Goal: Transaction & Acquisition: Purchase product/service

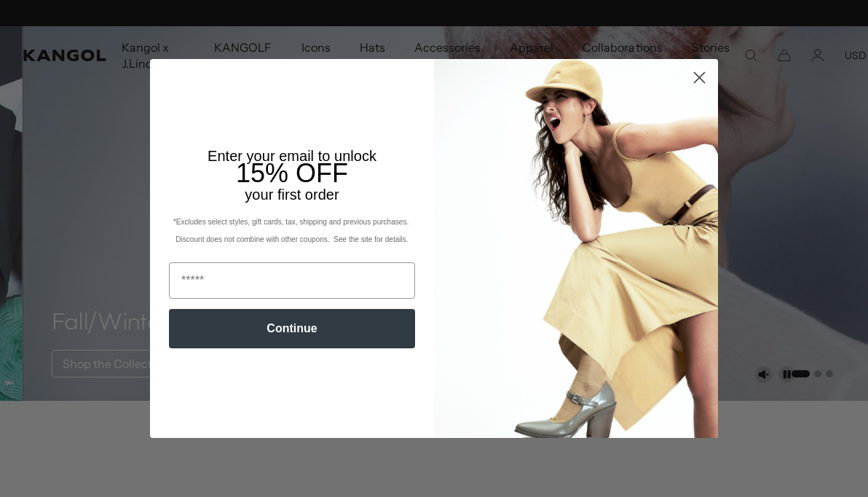
click at [694, 80] on circle "Close dialog" at bounding box center [700, 78] width 24 height 24
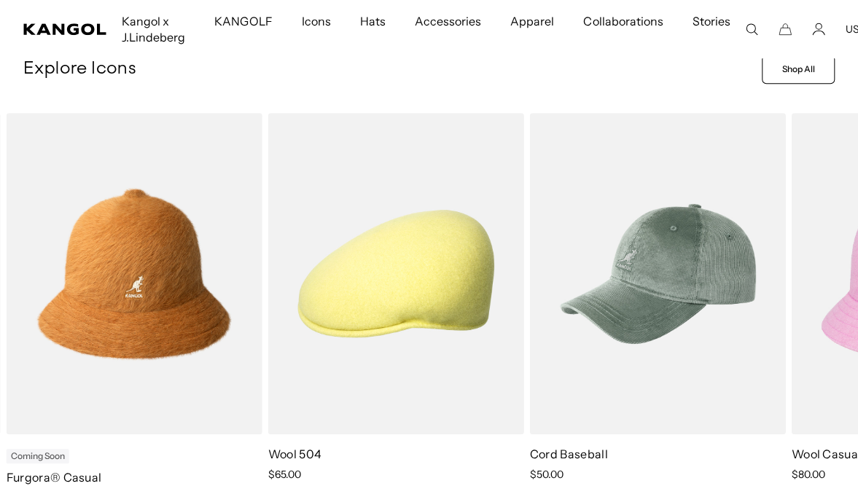
scroll to position [444, 0]
click at [153, 20] on span "Kangol x J.Lindeberg" at bounding box center [153, 29] width 63 height 58
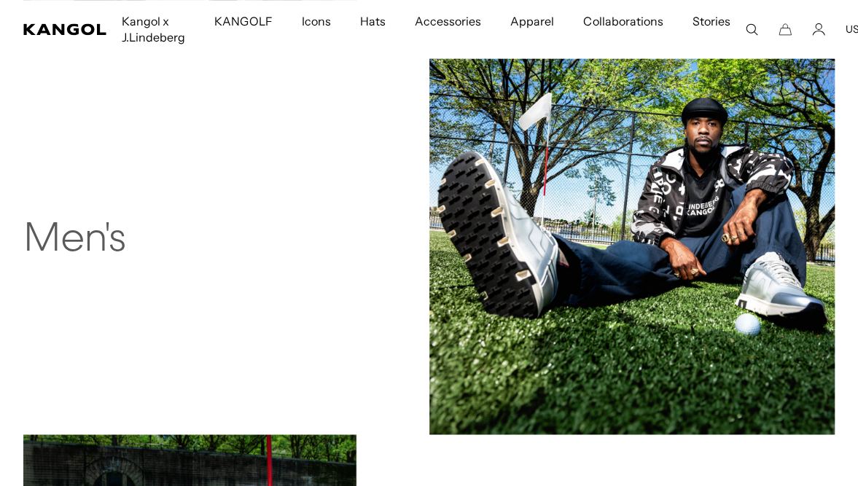
scroll to position [0, 300]
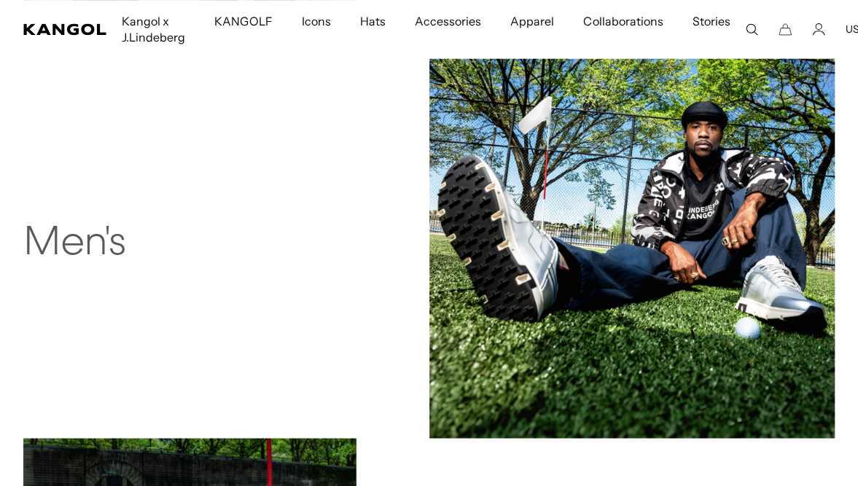
click at [772, 269] on img at bounding box center [632, 236] width 406 height 406
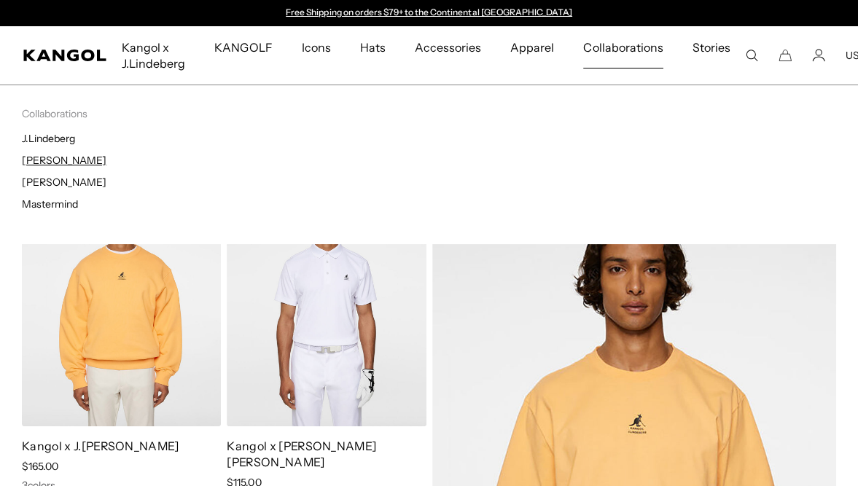
click at [71, 162] on link "[PERSON_NAME]" at bounding box center [64, 160] width 85 height 13
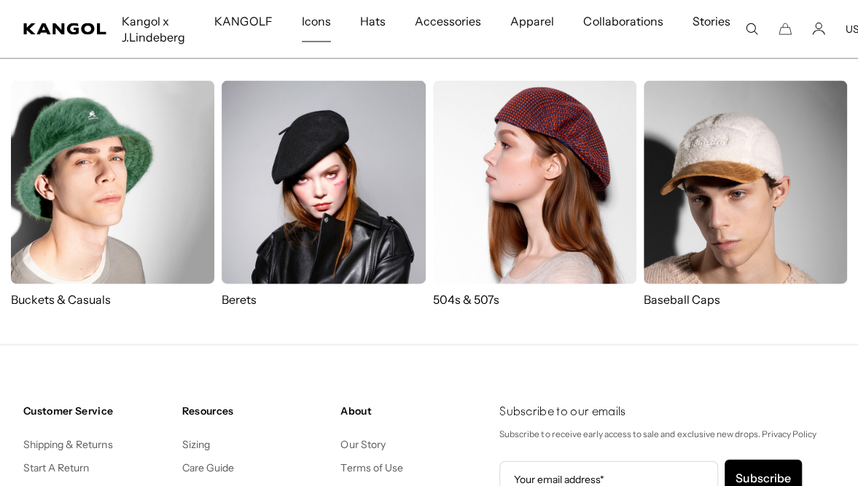
click at [542, 205] on img at bounding box center [534, 182] width 203 height 203
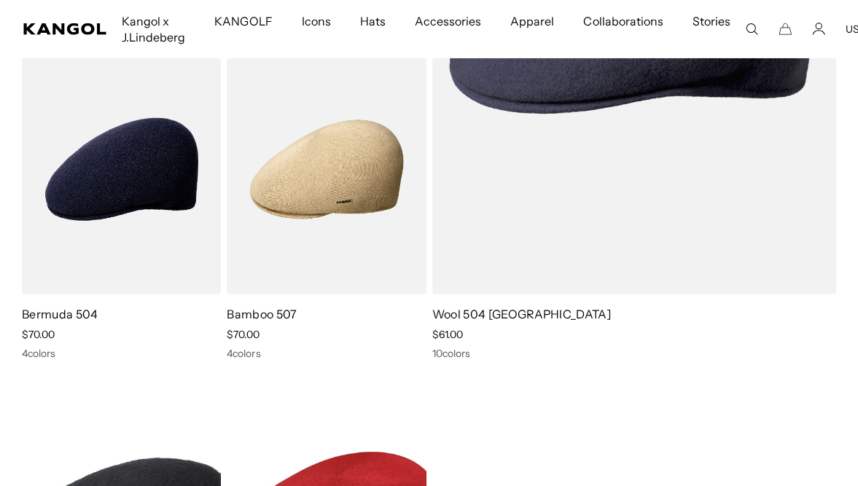
scroll to position [1868, 0]
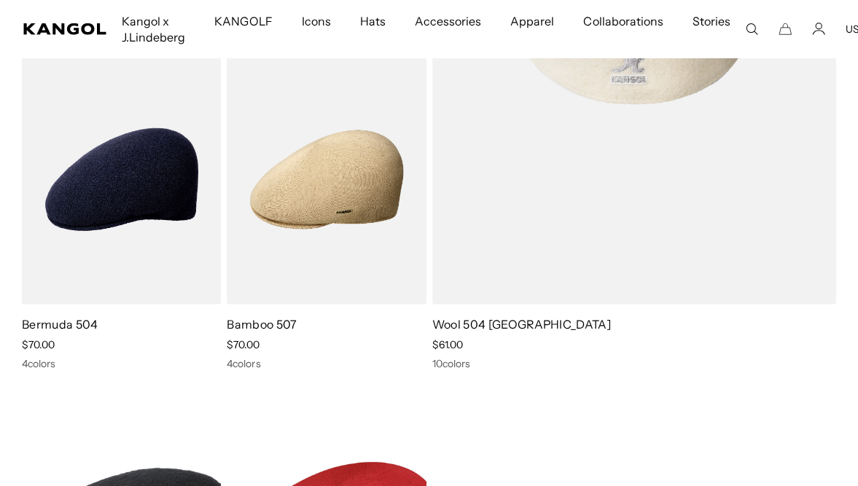
click at [736, 211] on img at bounding box center [634, 2] width 404 height 603
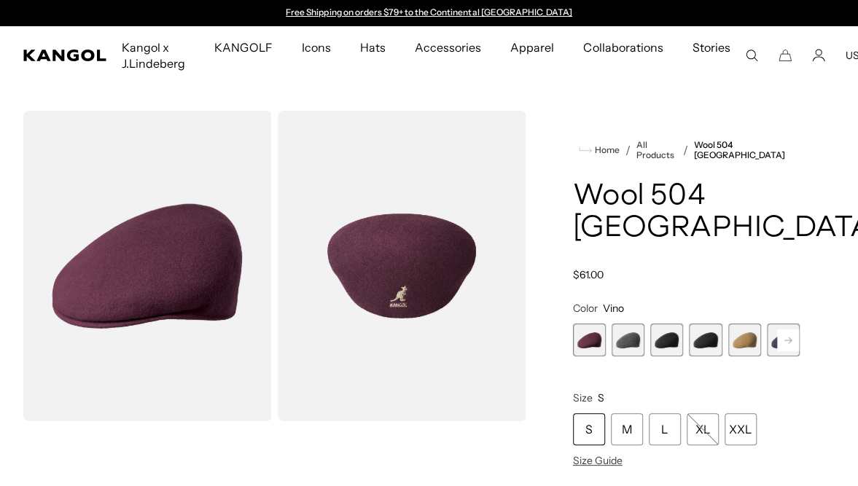
click at [789, 329] on rect at bounding box center [788, 340] width 22 height 22
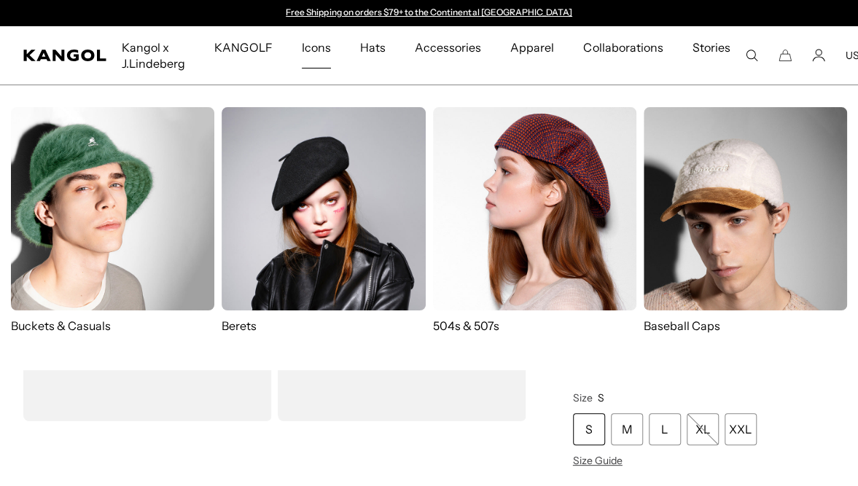
click at [356, 184] on img at bounding box center [322, 208] width 203 height 203
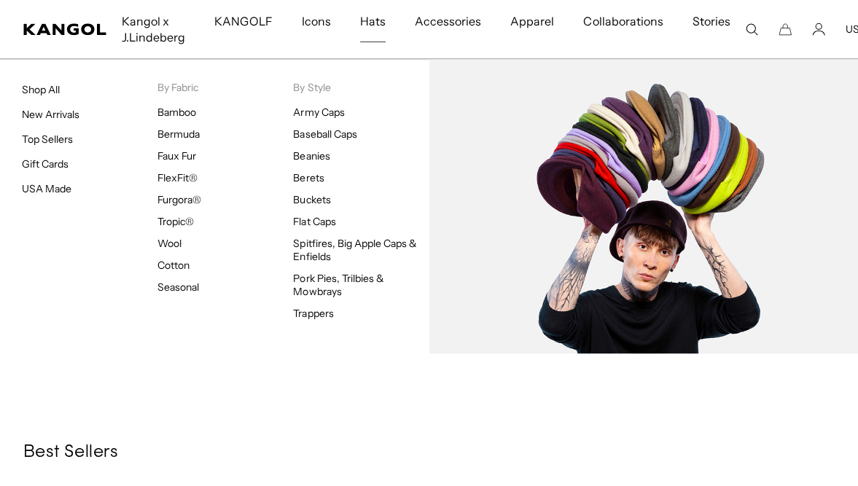
scroll to position [0, 300]
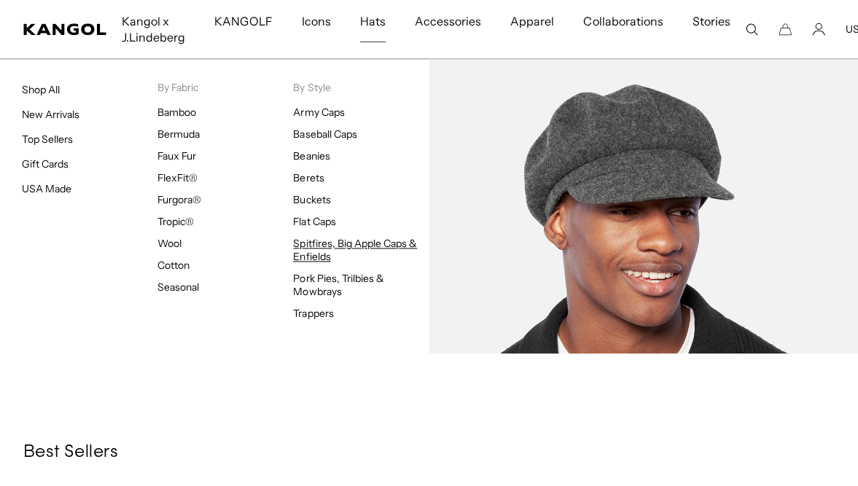
click at [323, 238] on link "Spitfires, Big Apple Caps & Enfields" at bounding box center [355, 250] width 124 height 26
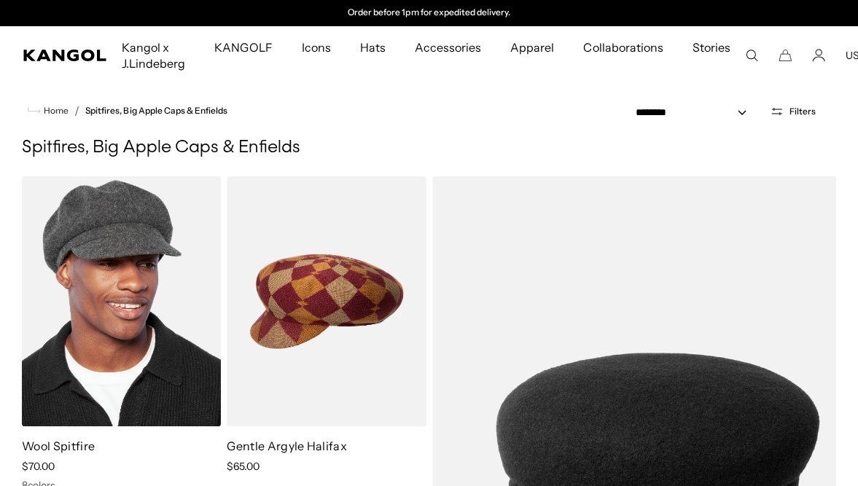
click at [70, 315] on img at bounding box center [121, 301] width 199 height 250
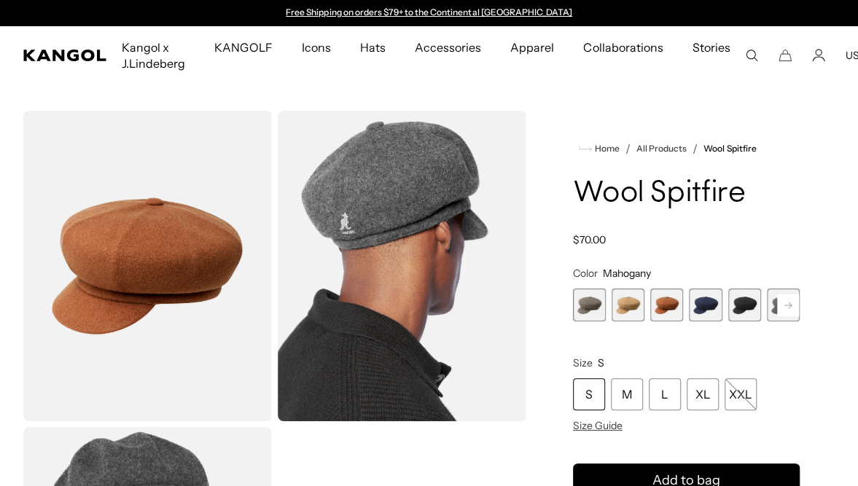
scroll to position [0, 300]
click at [710, 305] on span "4 of 8" at bounding box center [705, 305] width 33 height 33
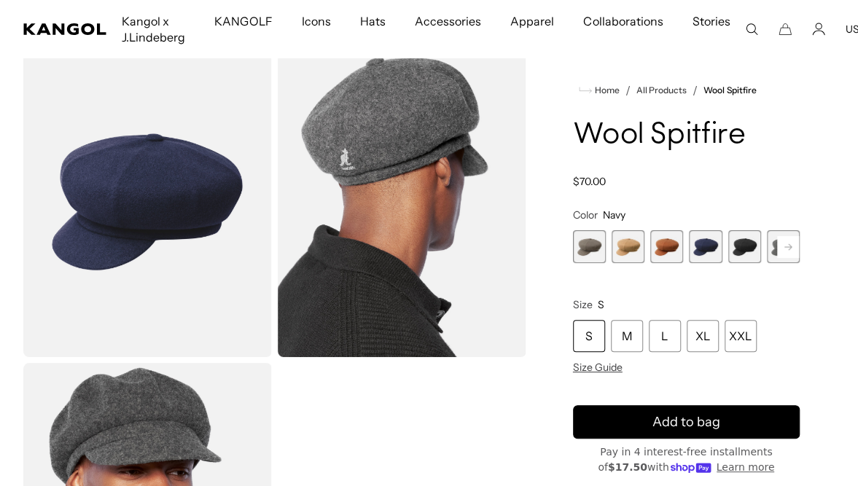
scroll to position [0, 300]
click at [791, 252] on rect at bounding box center [788, 247] width 22 height 22
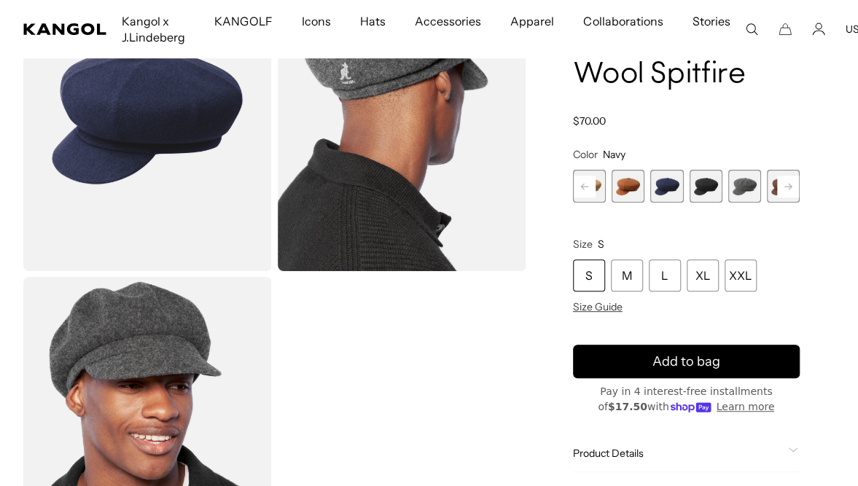
scroll to position [0, 0]
click at [787, 191] on rect at bounding box center [788, 186] width 22 height 22
click at [786, 187] on span "8 of 8" at bounding box center [782, 186] width 33 height 33
click at [772, 184] on span "8 of 8" at bounding box center [782, 186] width 33 height 33
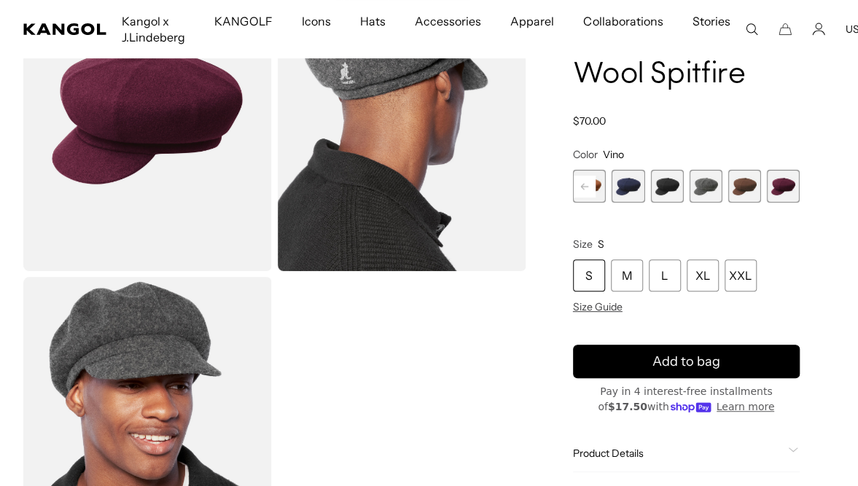
scroll to position [0, 300]
click at [737, 191] on span "7 of 8" at bounding box center [744, 186] width 33 height 33
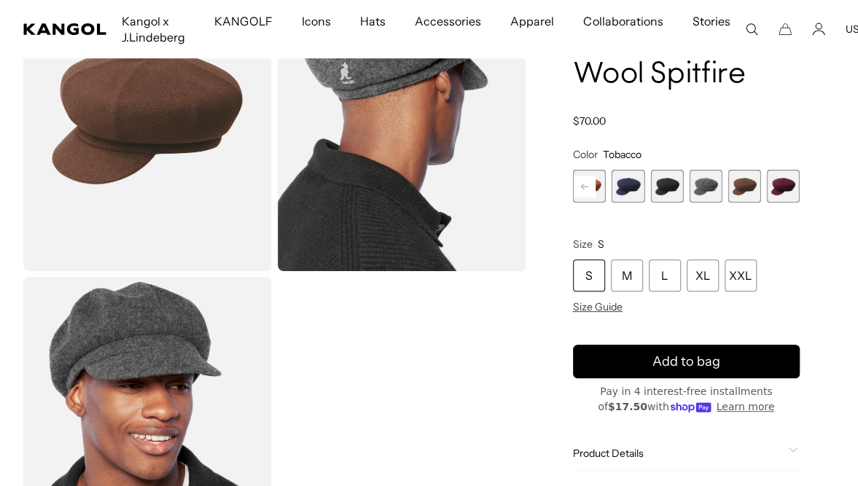
click at [701, 188] on span "6 of 8" at bounding box center [705, 186] width 33 height 33
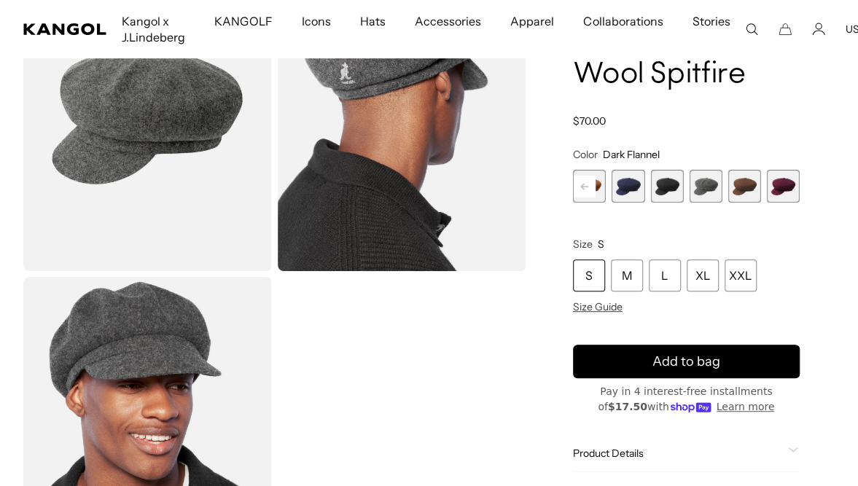
click at [663, 193] on span "5 of 8" at bounding box center [666, 186] width 33 height 33
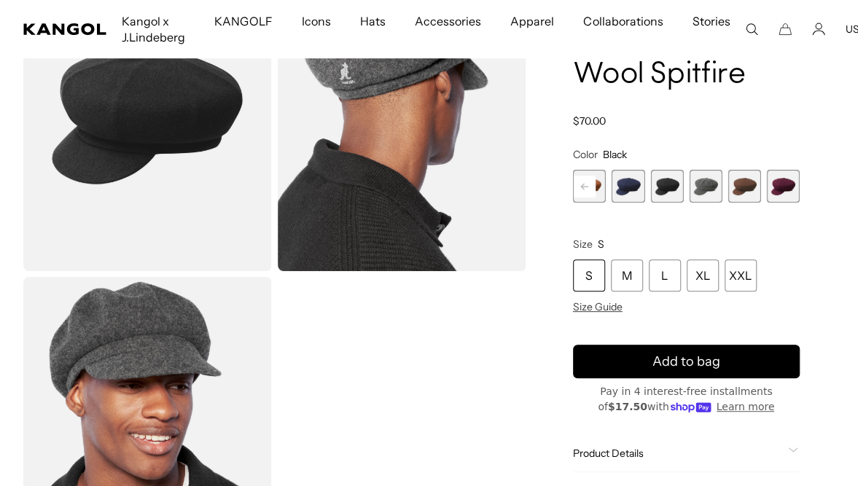
click at [632, 192] on span "4 of 8" at bounding box center [627, 186] width 33 height 33
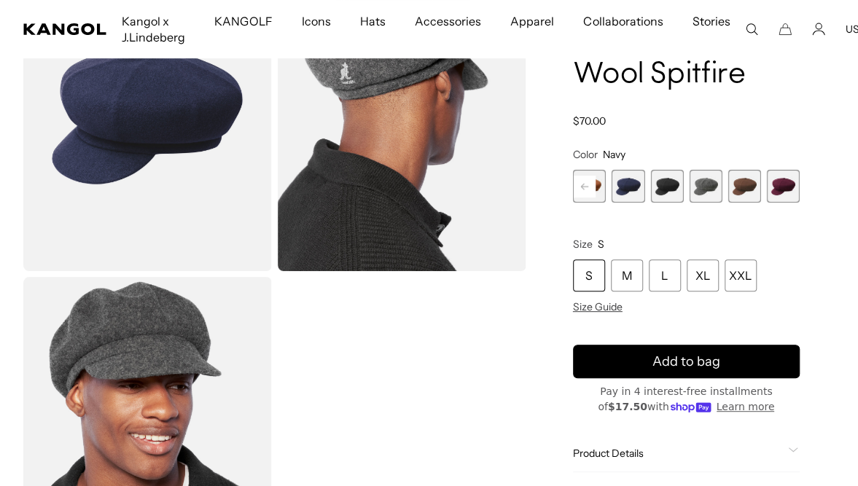
click at [582, 183] on rect at bounding box center [584, 186] width 22 height 22
click at [601, 188] on span "2 of 8" at bounding box center [589, 186] width 33 height 33
